Goal: Information Seeking & Learning: Learn about a topic

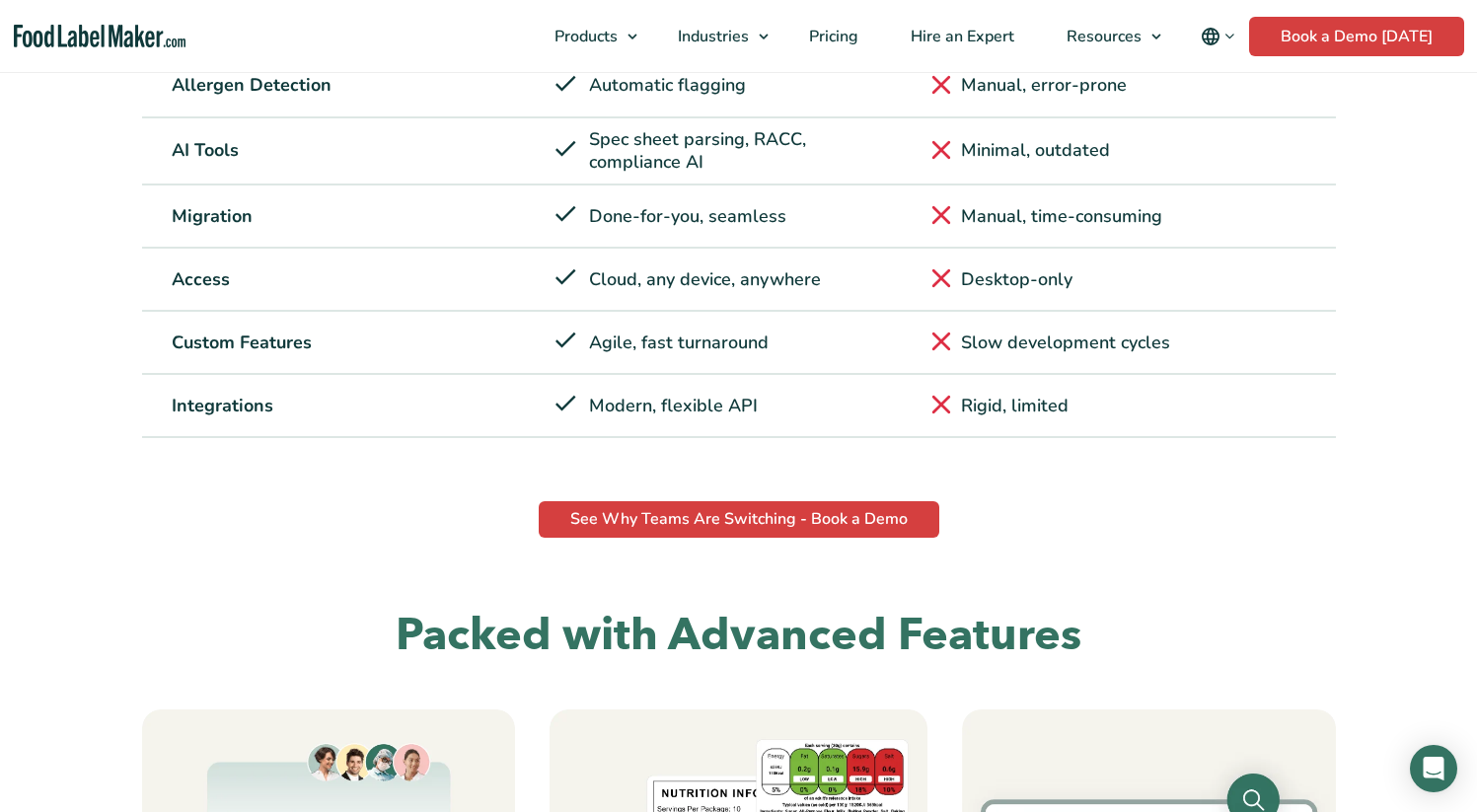
scroll to position [2286, 0]
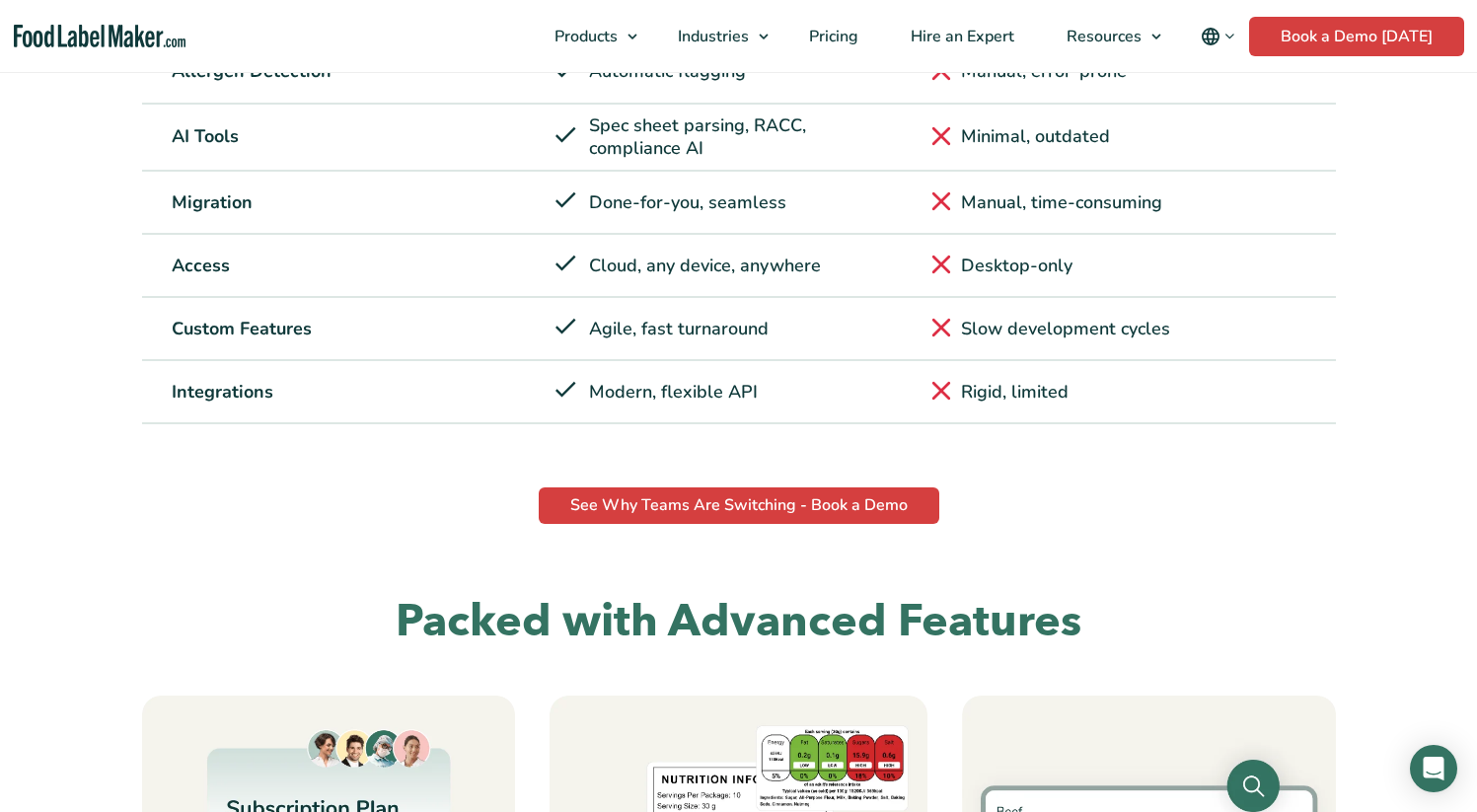
click at [926, 290] on div "Access Cloud, any device, anywhere Desktop-only" at bounding box center [739, 266] width 1194 height 63
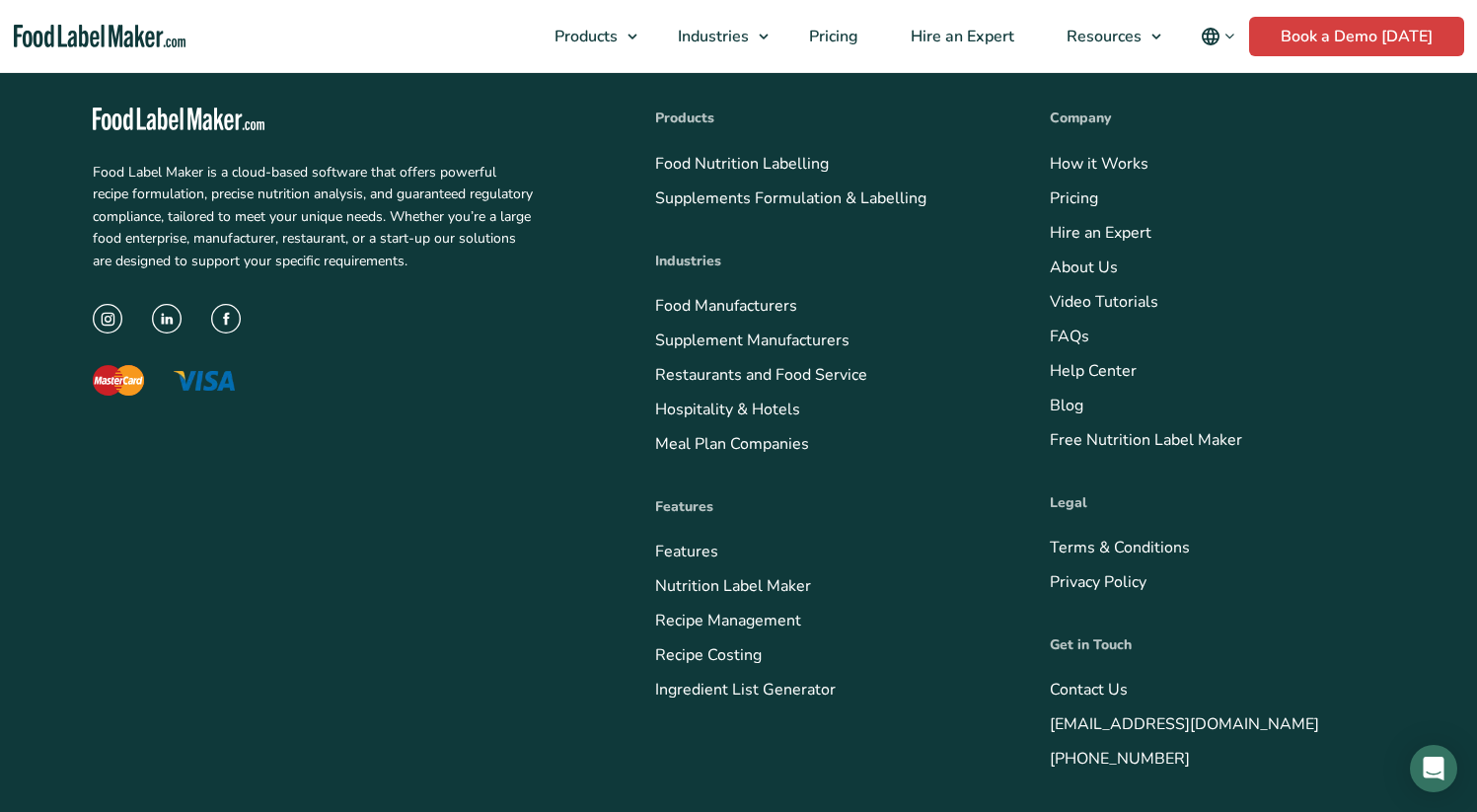
scroll to position [5978, 0]
